Goal: Browse casually: Explore the website without a specific task or goal

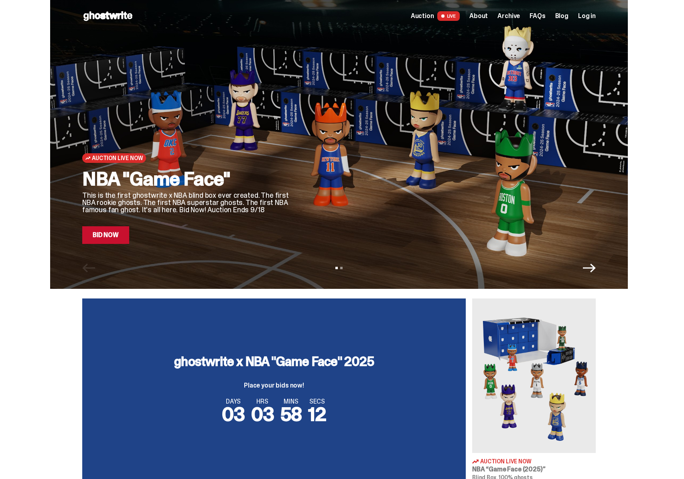
click at [318, 153] on div at bounding box center [449, 134] width 292 height 219
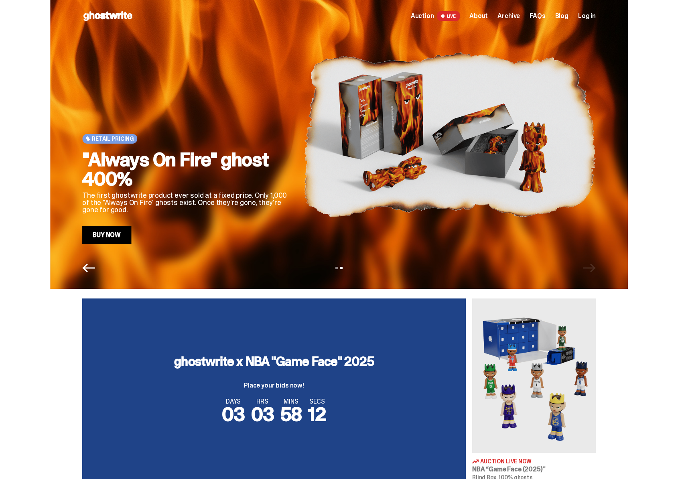
click at [291, 157] on h2 ""Always On Fire" ghost 400%" at bounding box center [186, 169] width 208 height 38
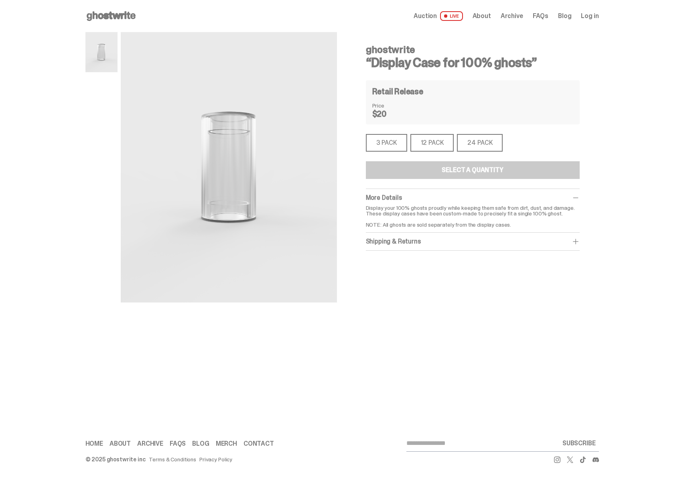
click at [392, 149] on div "3 PACK" at bounding box center [386, 143] width 41 height 18
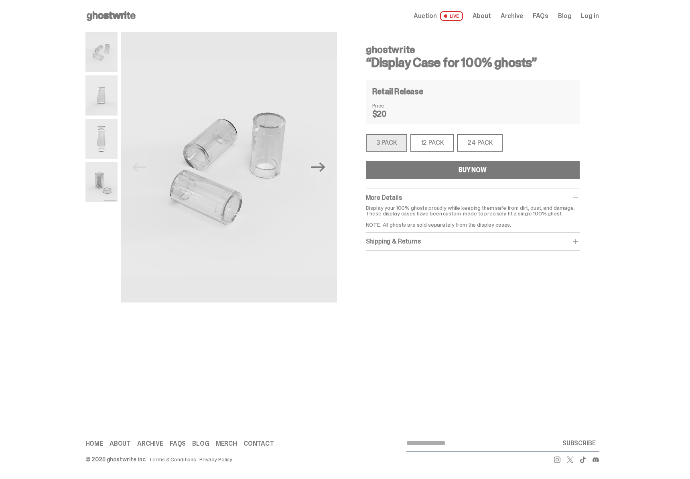
click at [441, 144] on div "12 PACK" at bounding box center [432, 143] width 44 height 18
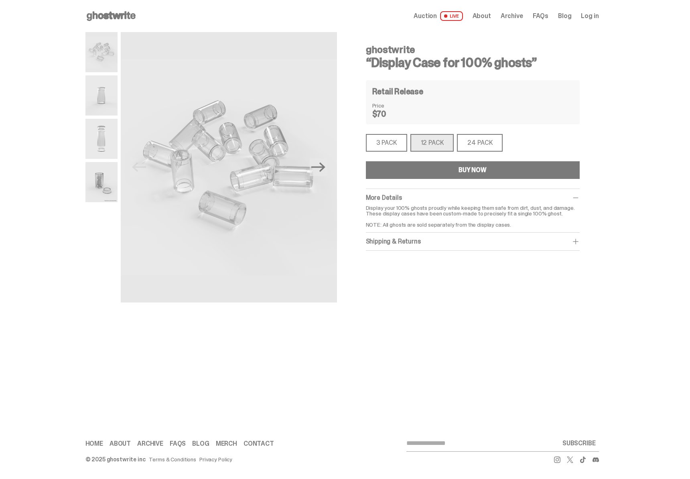
click at [471, 142] on div "24 PACK" at bounding box center [480, 143] width 46 height 18
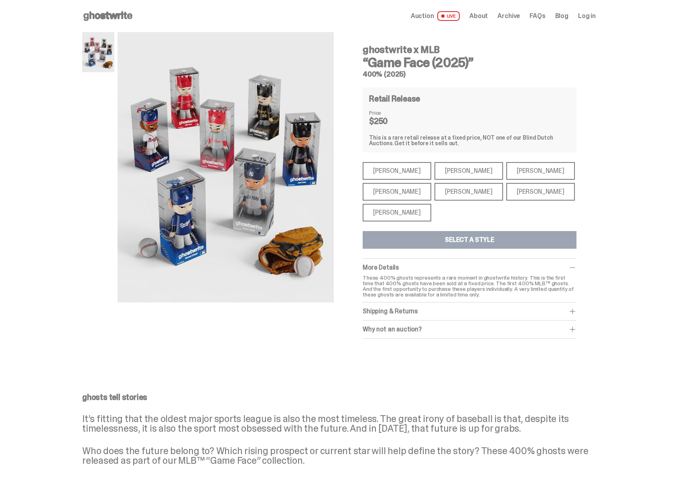
click at [415, 172] on div "[PERSON_NAME] [PERSON_NAME] [PERSON_NAME] [PERSON_NAME] [PERSON_NAME] [PERSON_N…" at bounding box center [469, 191] width 214 height 59
click at [409, 172] on div "[PERSON_NAME]" at bounding box center [396, 171] width 69 height 18
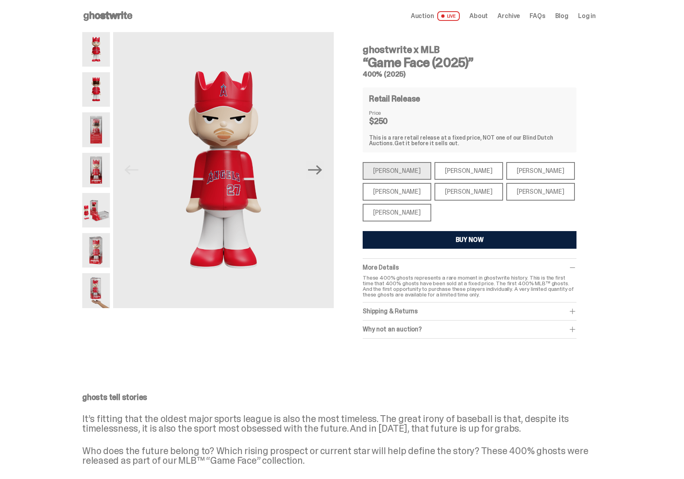
click at [443, 170] on div "[PERSON_NAME]" at bounding box center [468, 171] width 69 height 18
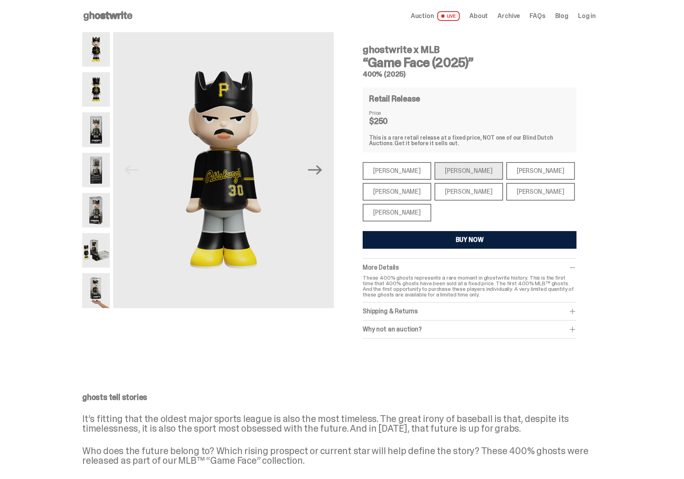
click at [396, 172] on div "[PERSON_NAME]" at bounding box center [396, 171] width 69 height 18
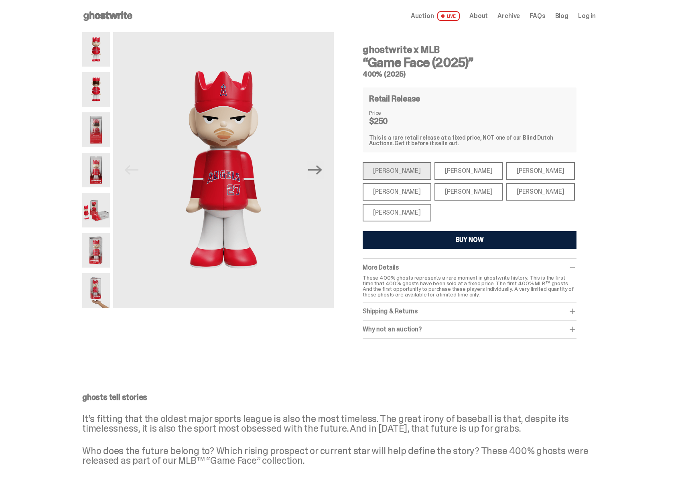
click at [506, 170] on div "[PERSON_NAME]" at bounding box center [540, 171] width 69 height 18
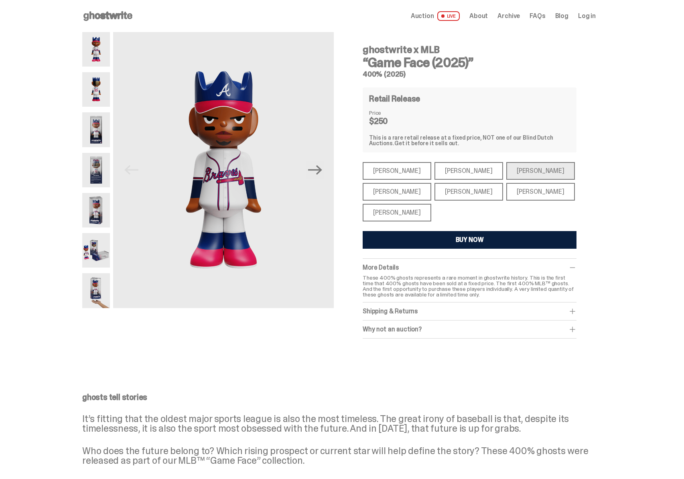
click at [453, 186] on div "[PERSON_NAME]" at bounding box center [468, 192] width 69 height 18
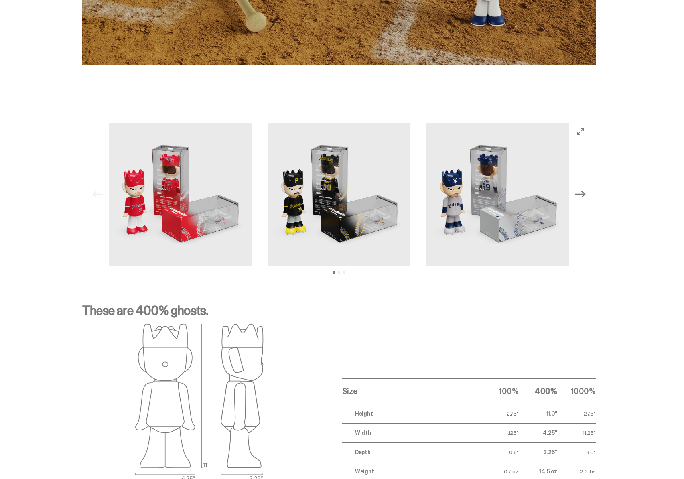
scroll to position [649, 0]
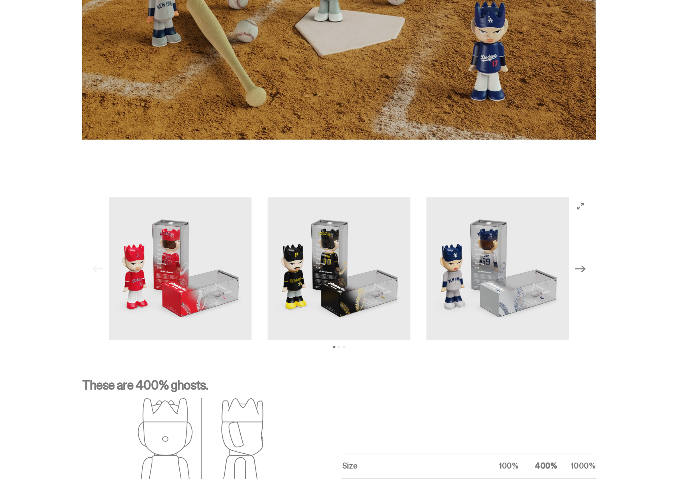
click at [585, 275] on button "Next" at bounding box center [580, 269] width 18 height 18
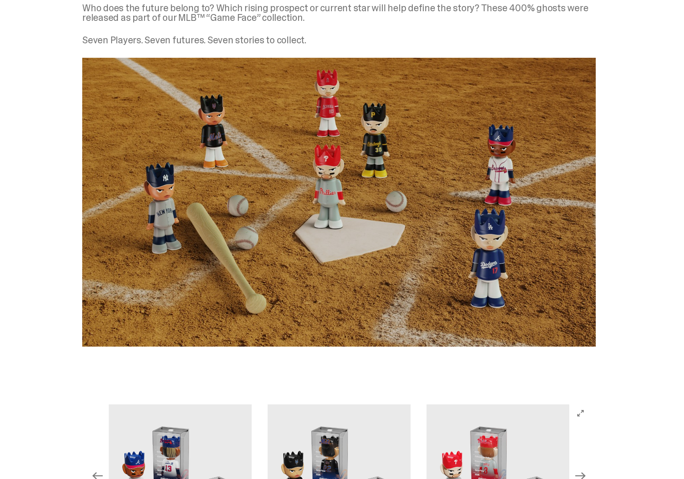
scroll to position [146, 0]
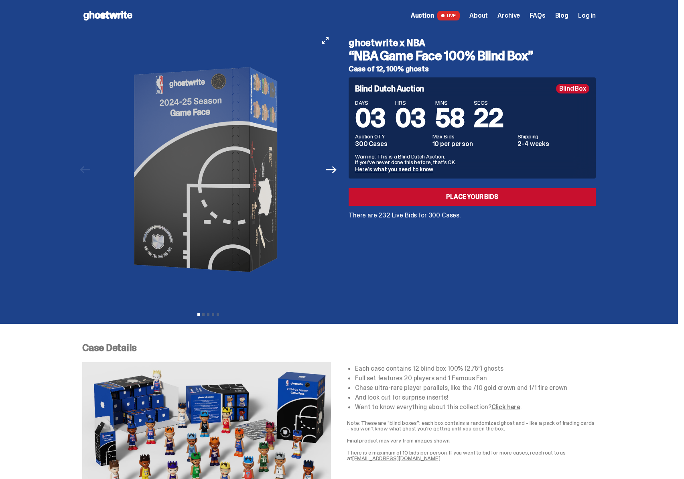
scroll to position [14, 0]
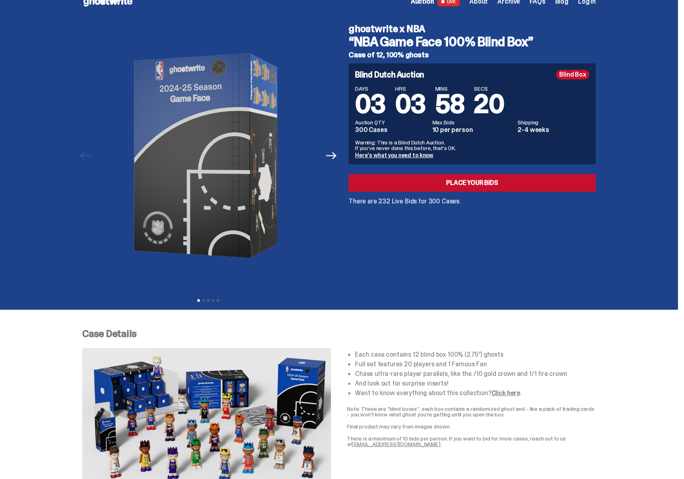
click at [370, 243] on div "ghostwrite x NBA “NBA Game Face 100% Blind Box” Case of 12, 100% ghosts Blind D…" at bounding box center [467, 156] width 257 height 276
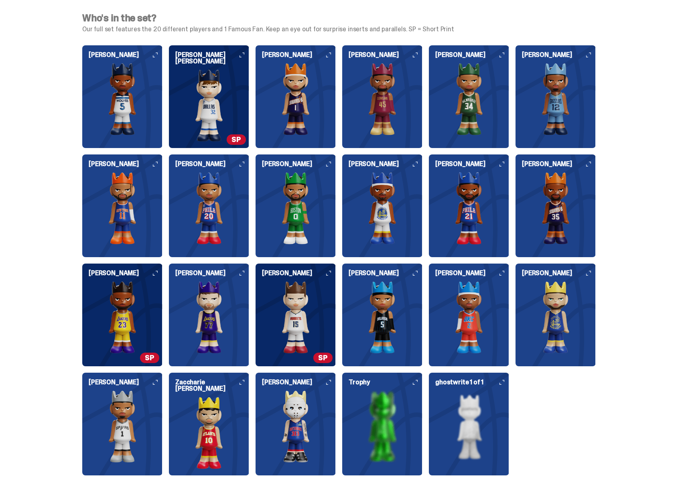
scroll to position [0, 0]
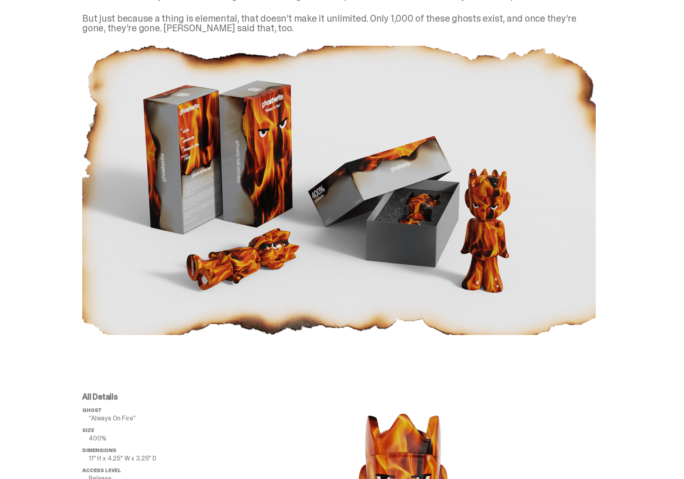
scroll to position [650, 0]
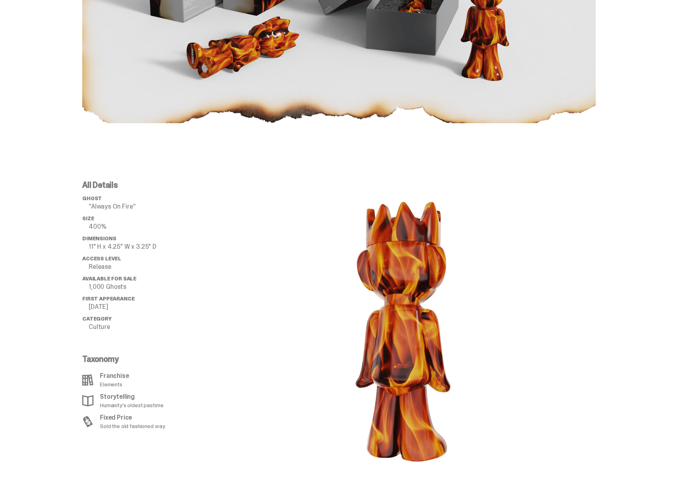
click at [115, 277] on span "Available for Sale" at bounding box center [109, 278] width 54 height 7
drag, startPoint x: 140, startPoint y: 276, endPoint x: 87, endPoint y: 279, distance: 53.8
click at [87, 279] on li "Available for Sale 1,000 Ghosts" at bounding box center [146, 282] width 128 height 14
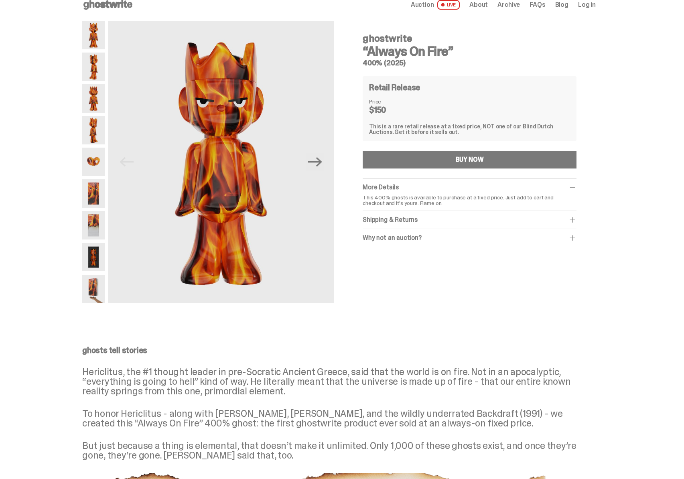
scroll to position [12, 0]
